Goal: Transaction & Acquisition: Obtain resource

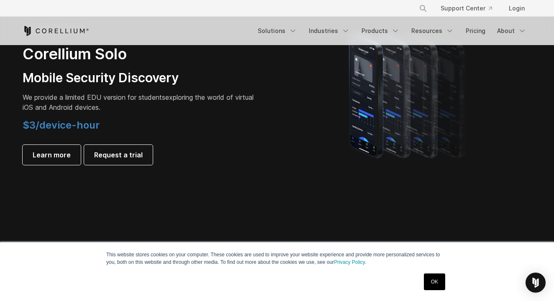
scroll to position [618, 0]
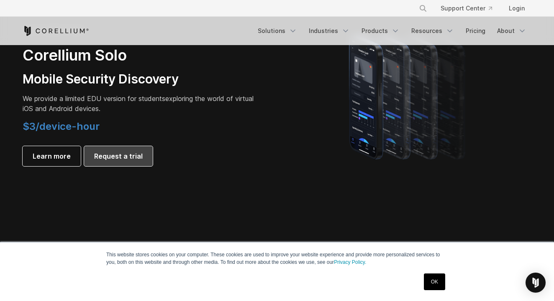
click at [134, 162] on link "Request a trial" at bounding box center [118, 156] width 69 height 20
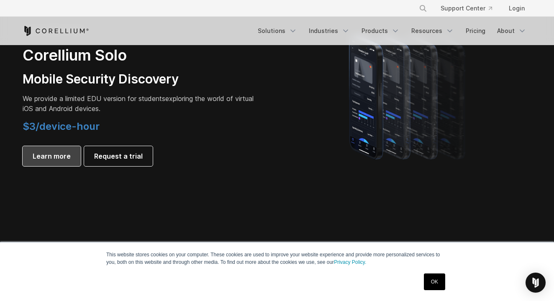
click at [62, 153] on span "Learn more" at bounding box center [52, 156] width 38 height 10
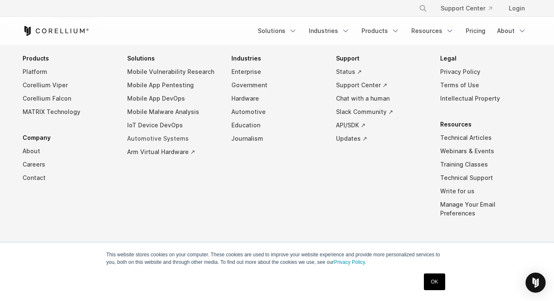
scroll to position [1532, 0]
click at [431, 285] on link "OK" at bounding box center [434, 282] width 21 height 17
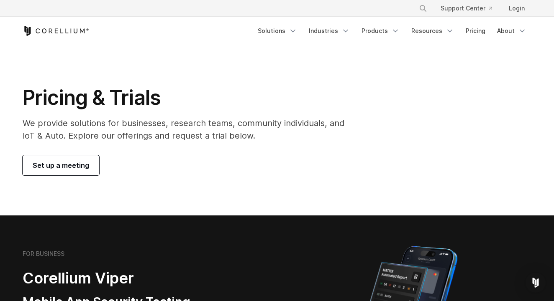
scroll to position [0, 0]
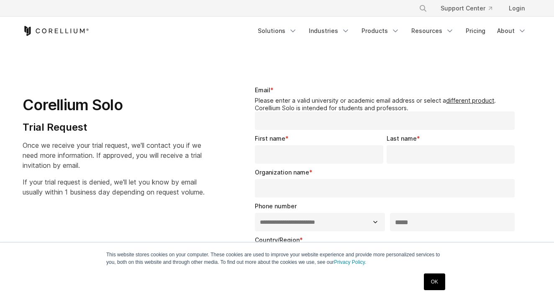
select select "**"
drag, startPoint x: 31, startPoint y: 184, endPoint x: 123, endPoint y: 180, distance: 91.7
click at [123, 180] on span "If your trial request is denied, we'll let you know by email usually within 1 b…" at bounding box center [114, 187] width 182 height 18
click at [168, 186] on p "If your trial request is denied, we'll let you know by email usually within 1 b…" at bounding box center [114, 187] width 182 height 20
drag, startPoint x: 97, startPoint y: 195, endPoint x: 140, endPoint y: 207, distance: 44.2
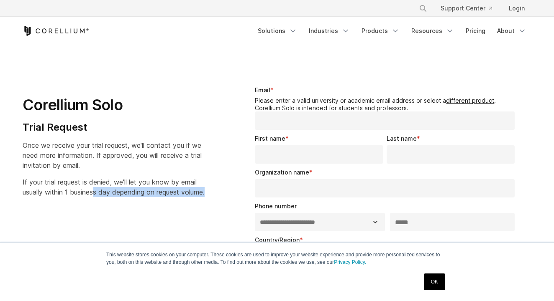
click at [139, 197] on p "If your trial request is denied, we'll let you know by email usually within 1 b…" at bounding box center [114, 187] width 182 height 20
click at [140, 197] on p "If your trial request is denied, we'll let you know by email usually within 1 b…" at bounding box center [114, 187] width 182 height 20
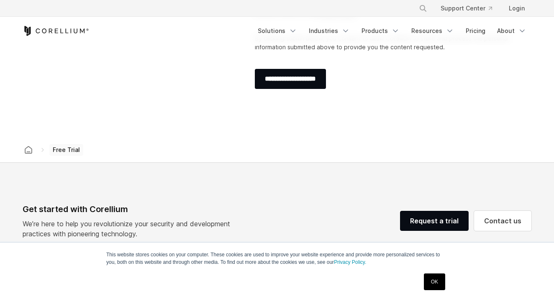
scroll to position [466, 0]
